Goal: Transaction & Acquisition: Book appointment/travel/reservation

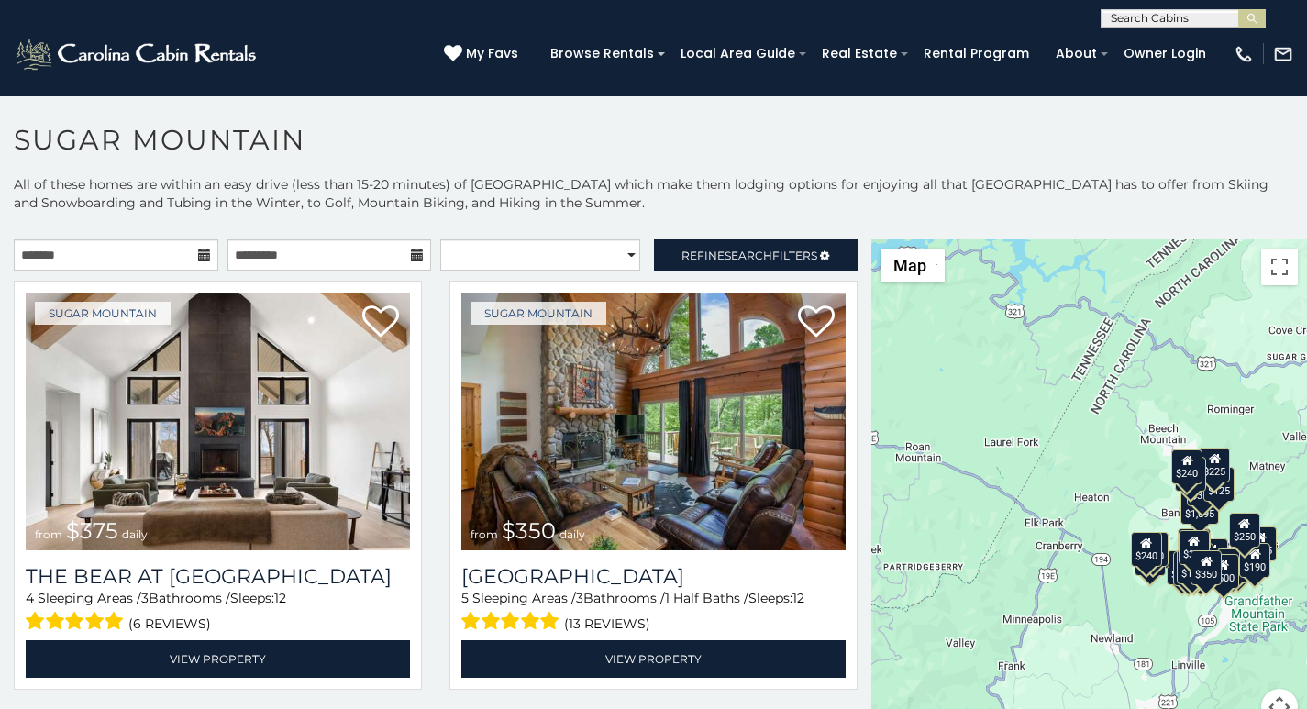
scroll to position [39, 0]
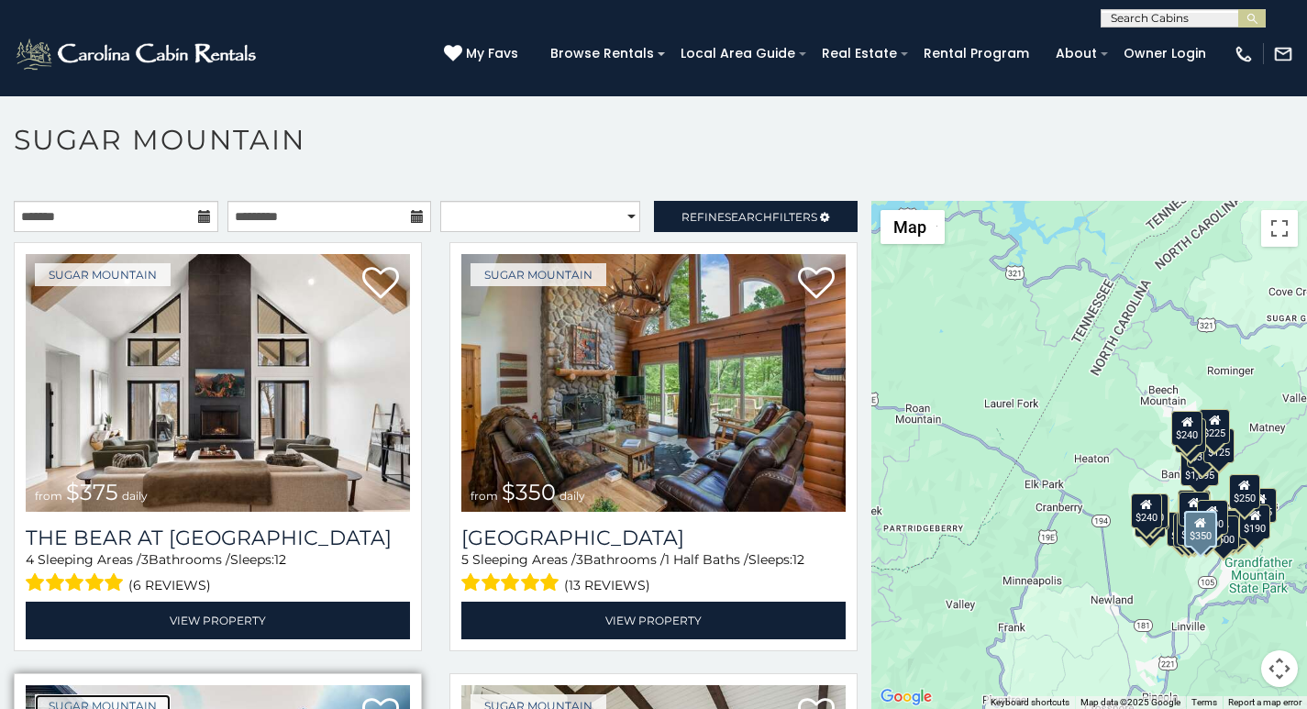
click at [102, 705] on link "Sugar Mountain" at bounding box center [103, 705] width 136 height 23
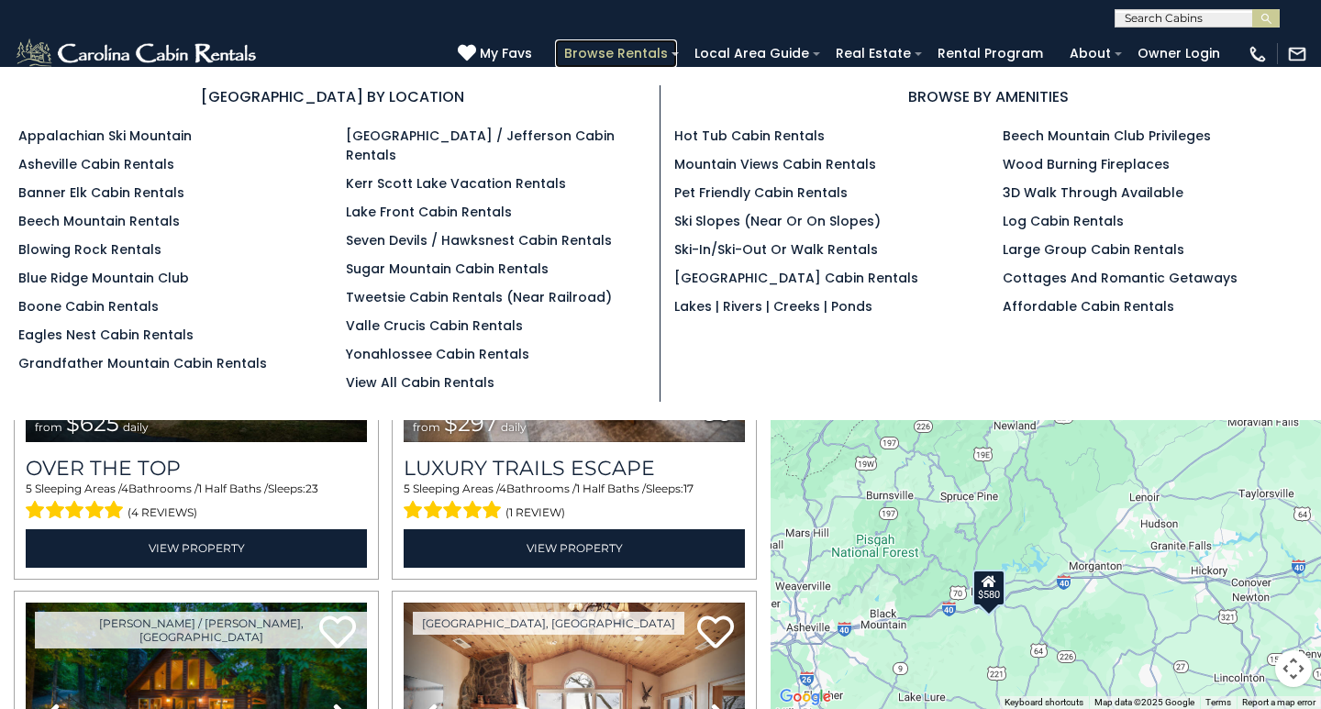
click at [677, 48] on link "Browse Rentals" at bounding box center [616, 53] width 122 height 28
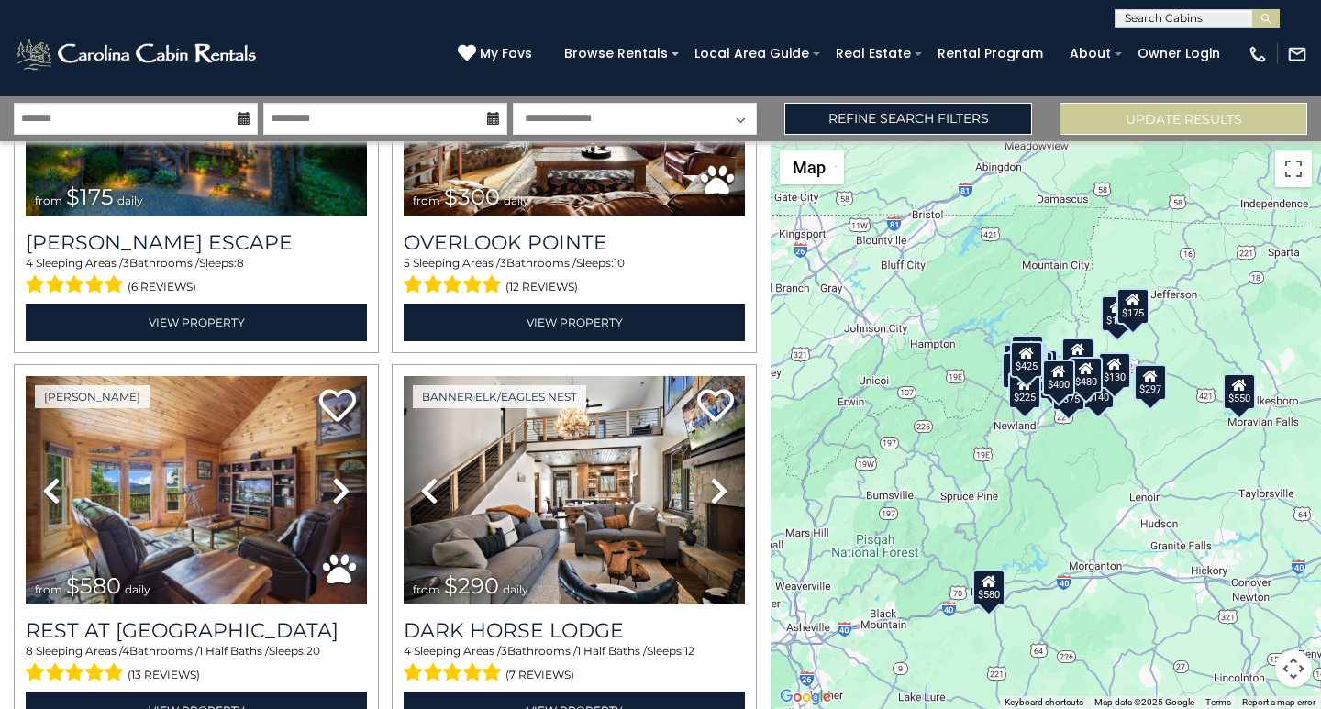
scroll to position [650, 0]
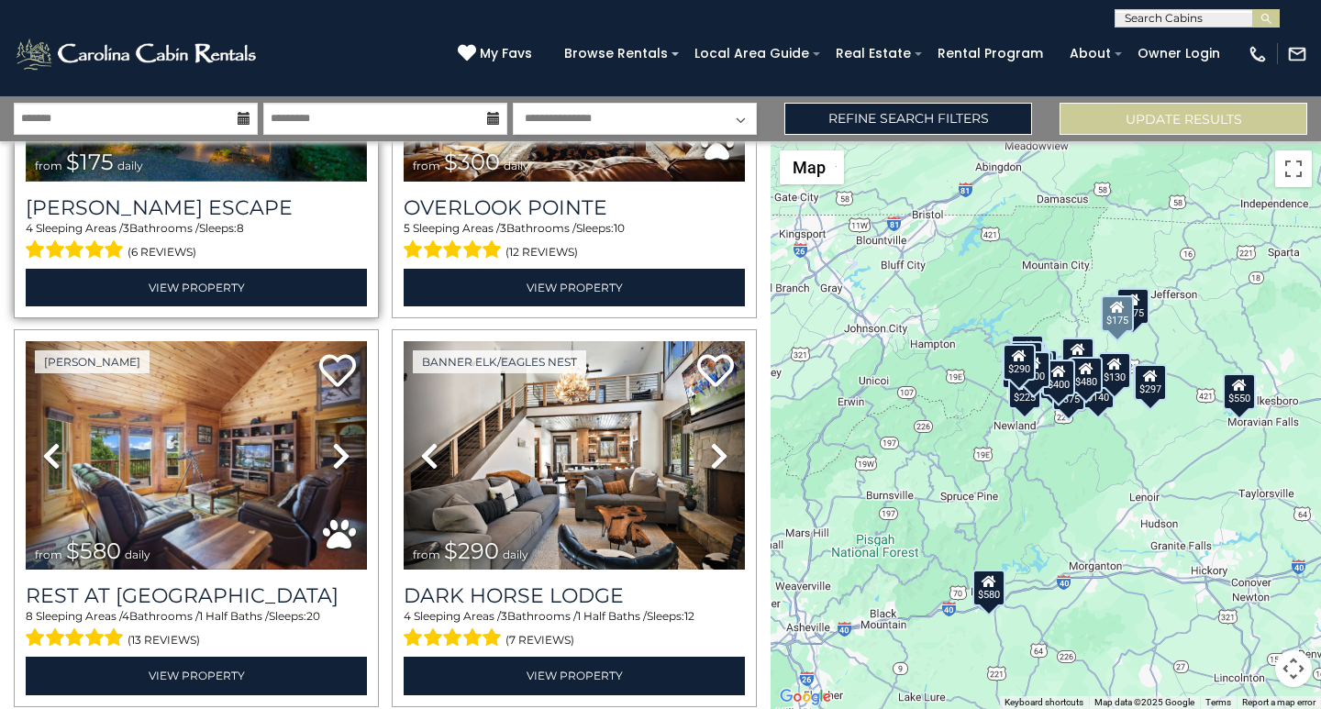
click at [299, 165] on img at bounding box center [196, 67] width 341 height 228
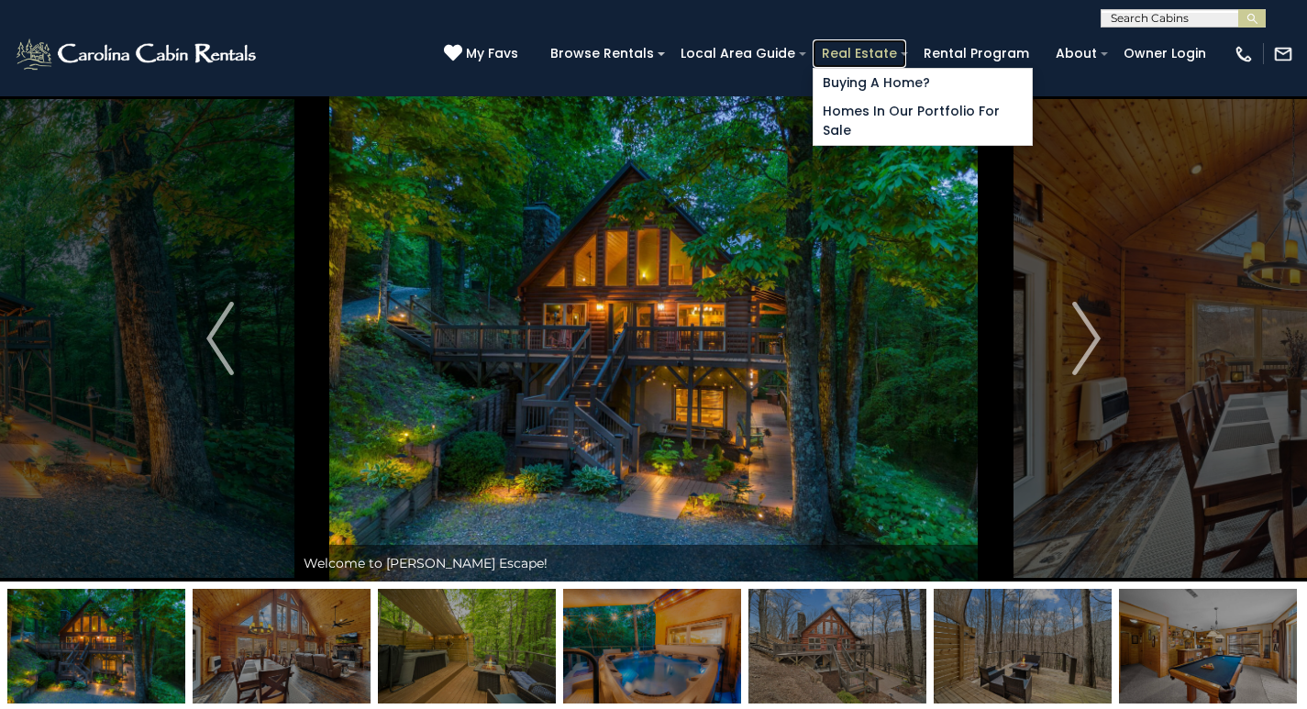
click at [893, 48] on link "Real Estate" at bounding box center [860, 53] width 94 height 28
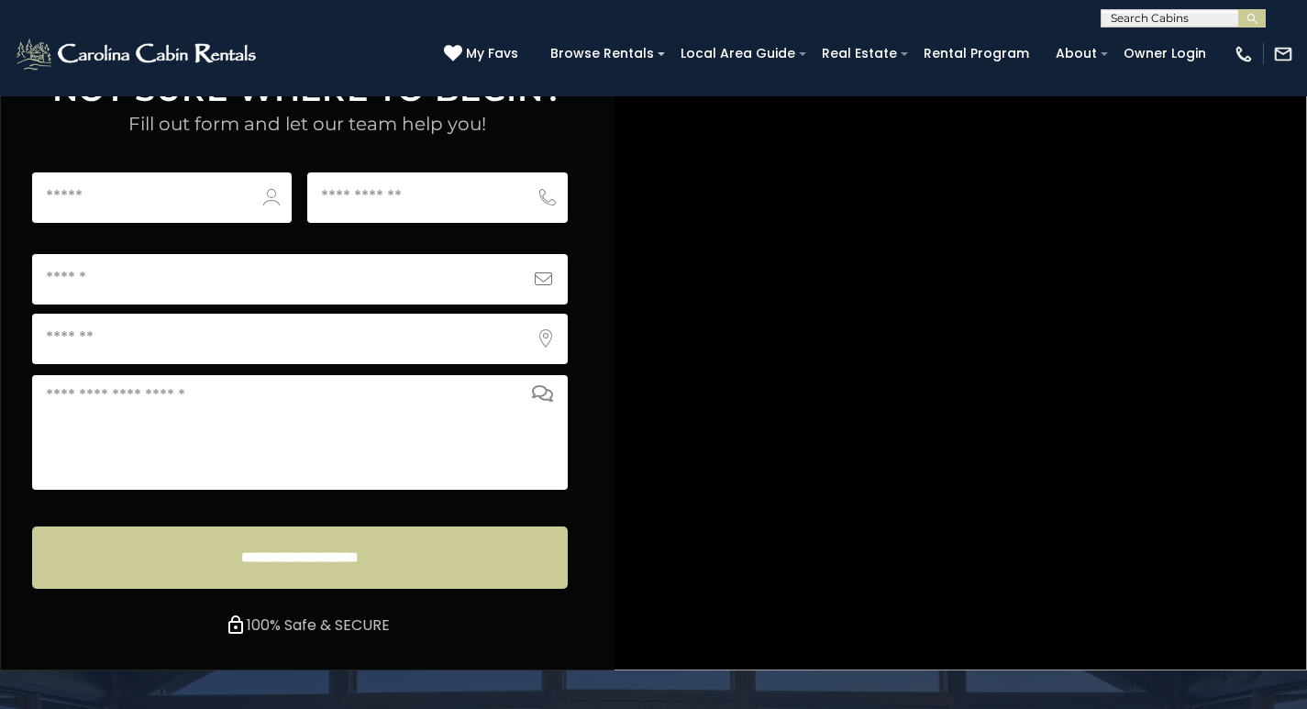
scroll to position [7050, 0]
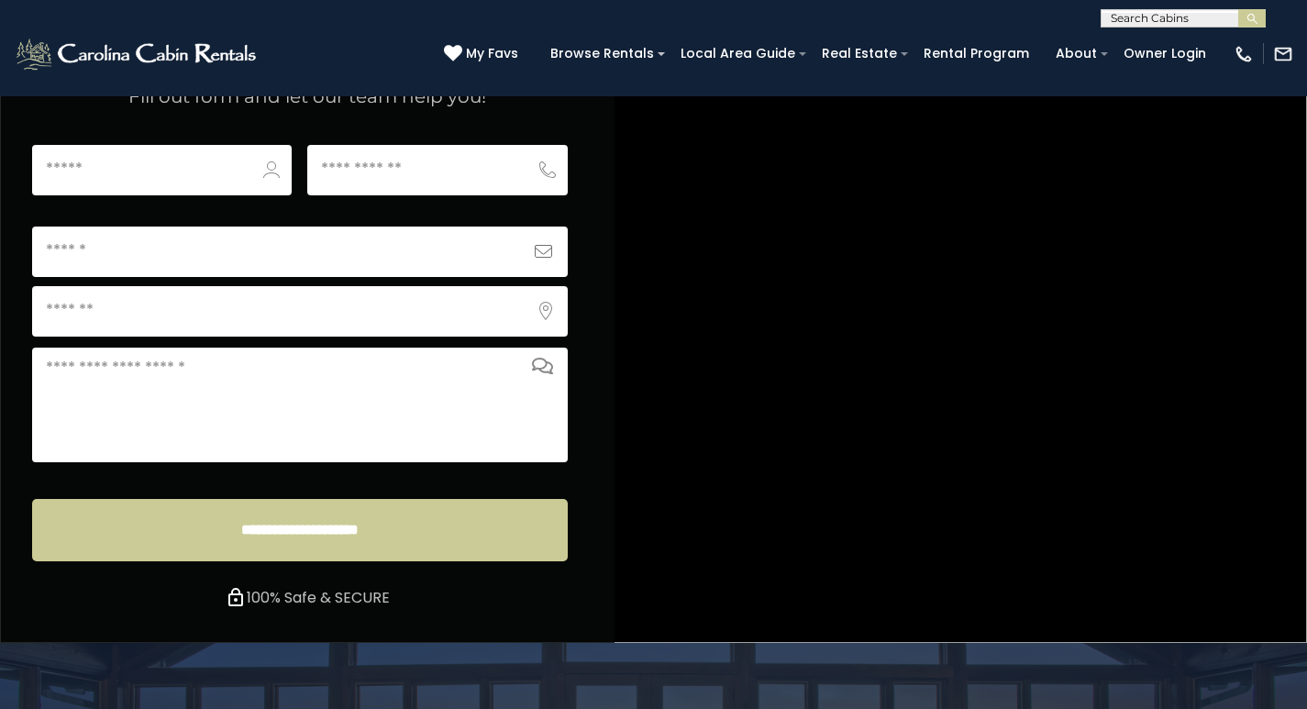
click at [462, 49] on icon at bounding box center [453, 53] width 18 height 18
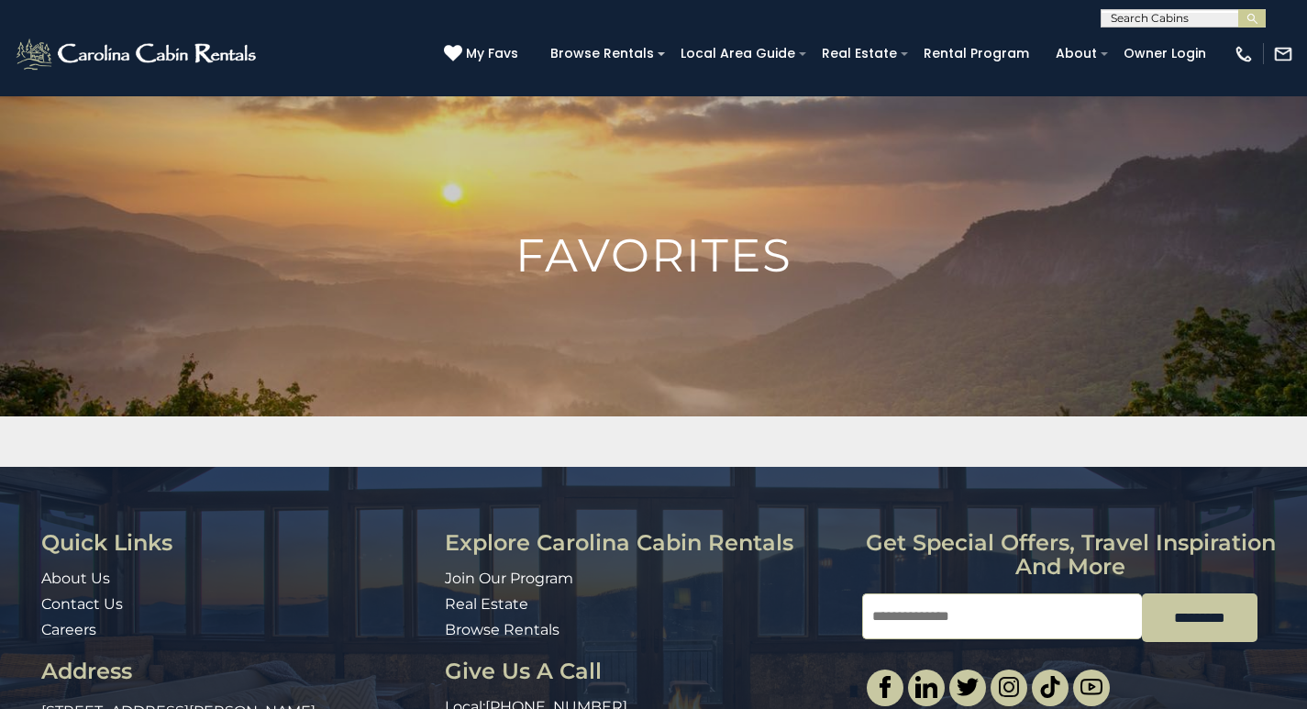
click at [891, 603] on input "Email" at bounding box center [1002, 617] width 280 height 46
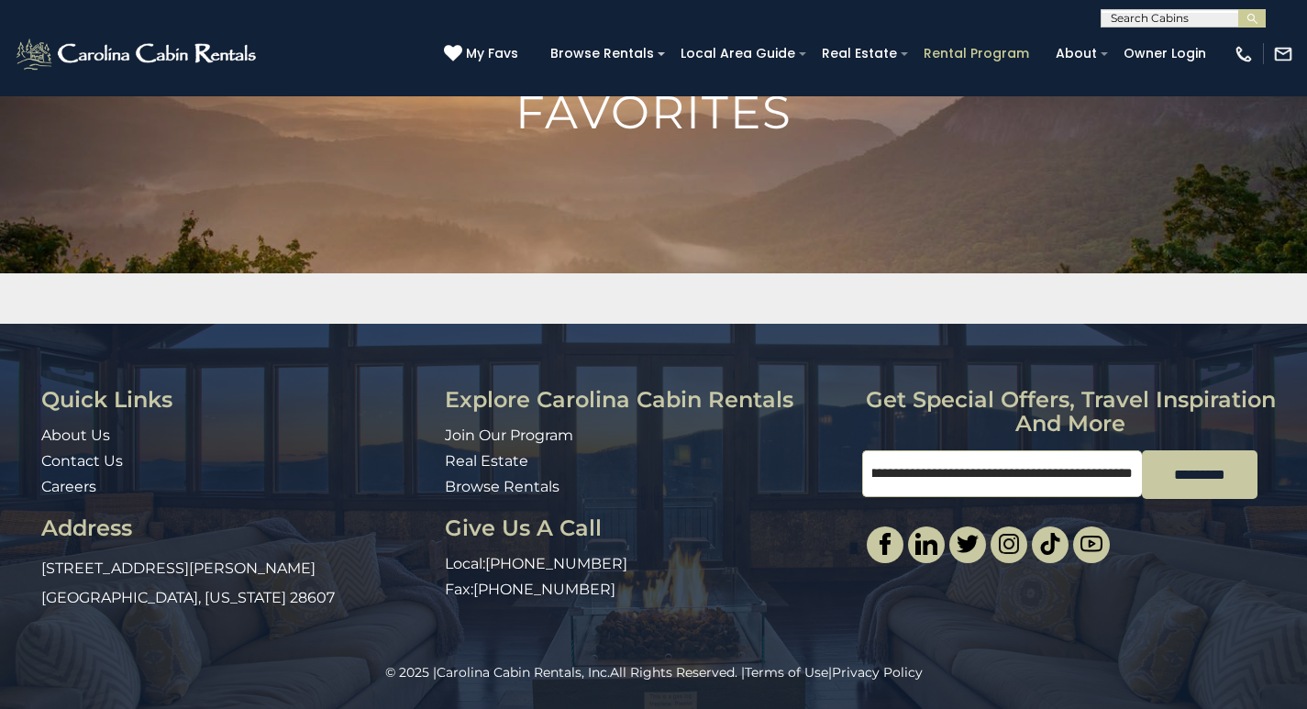
type input "**********"
click at [972, 47] on link "Rental Program" at bounding box center [977, 53] width 124 height 28
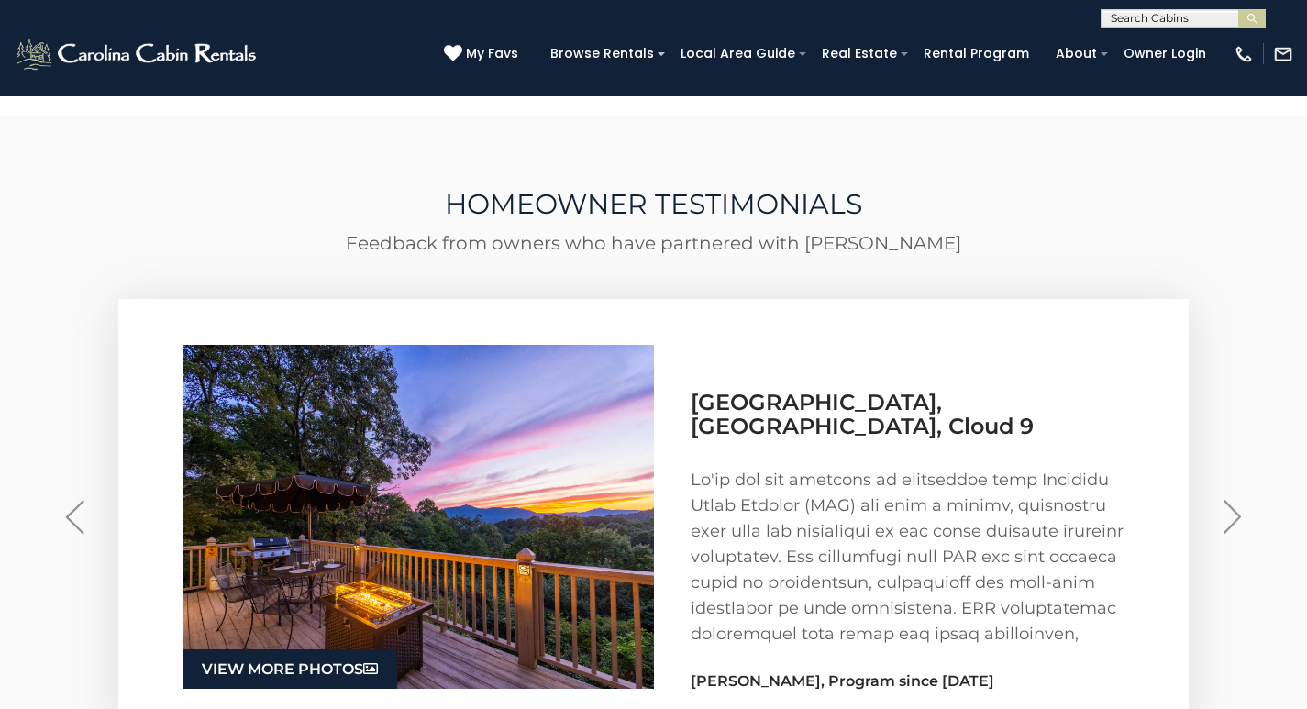
scroll to position [3350, 0]
